Goal: Task Accomplishment & Management: Manage account settings

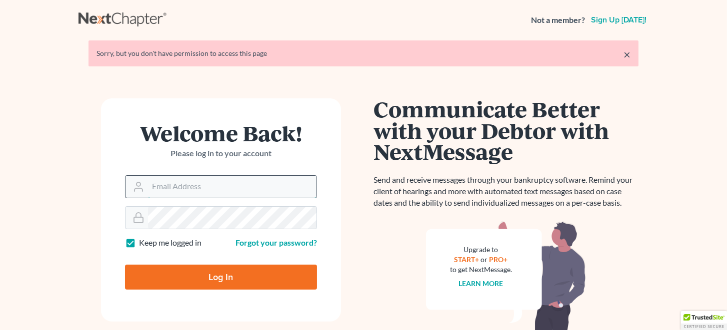
click at [194, 188] on input "Email Address" at bounding box center [232, 187] width 168 height 22
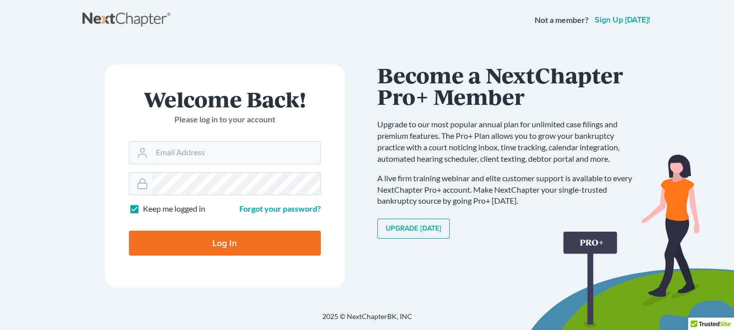
type input "jdunlap00@gmail.com"
click at [227, 241] on input "Log In" at bounding box center [225, 243] width 192 height 25
type input "Thinking..."
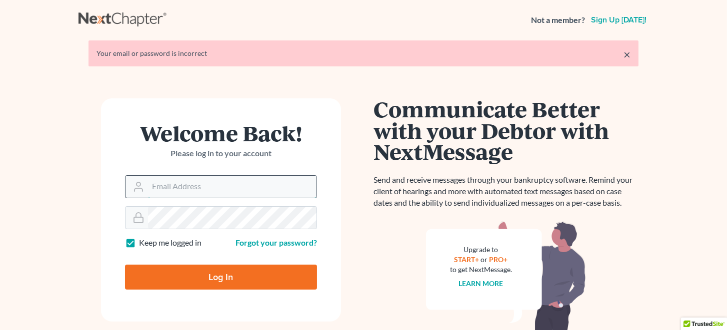
click at [220, 191] on input "Email Address" at bounding box center [232, 187] width 168 height 22
type input "[EMAIL_ADDRESS][DOMAIN_NAME]"
click at [220, 279] on input "Log In" at bounding box center [221, 277] width 192 height 25
type input "Thinking..."
